Goal: Task Accomplishment & Management: Manage account settings

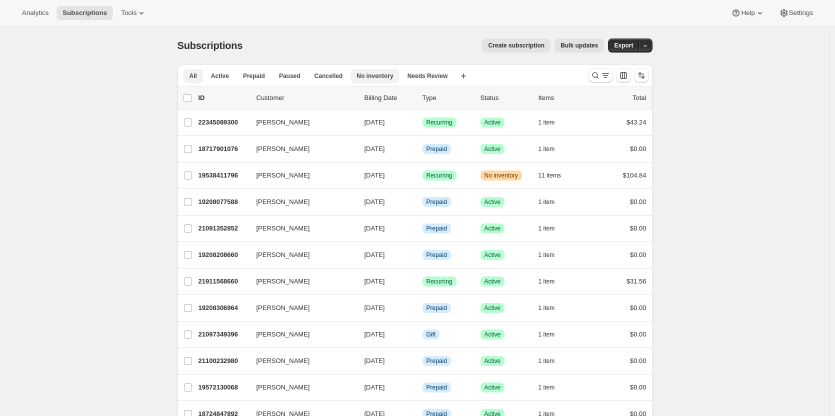
click at [373, 77] on span "No inventory" at bounding box center [374, 76] width 36 height 8
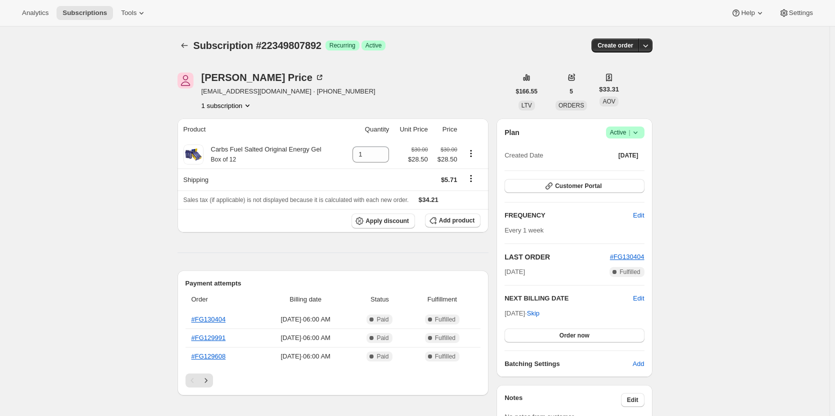
click at [635, 132] on icon at bounding box center [635, 132] width 10 height 10
click at [631, 166] on span "Cancel subscription" at bounding box center [628, 168] width 56 height 7
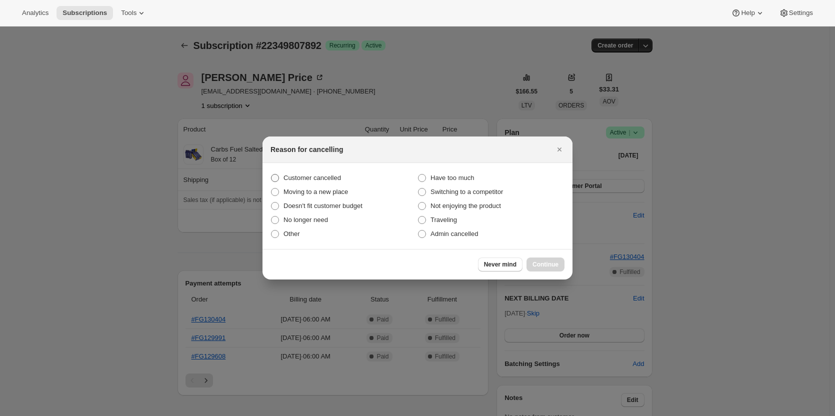
click at [329, 181] on span "Customer cancelled" at bounding box center [311, 177] width 57 height 7
click at [271, 174] on input "Customer cancelled" at bounding box center [271, 174] width 0 height 0
radio input "true"
click at [554, 267] on span "Continue" at bounding box center [545, 264] width 26 height 8
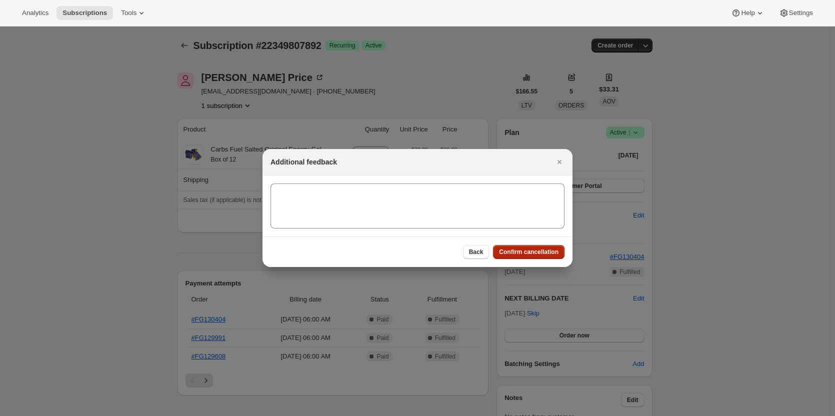
click at [524, 245] on button "Confirm cancellation" at bounding box center [528, 252] width 71 height 14
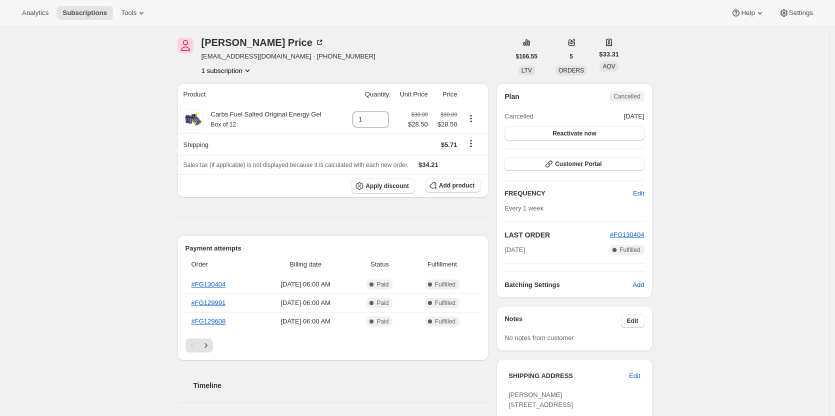
scroll to position [82, 0]
